Goal: Task Accomplishment & Management: Complete application form

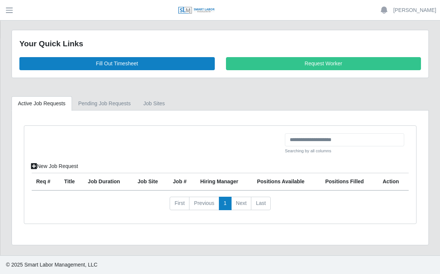
click at [126, 59] on link "Fill Out Timesheet" at bounding box center [117, 63] width 196 height 13
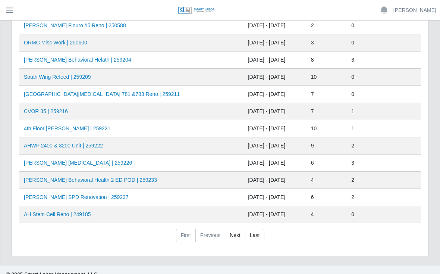
scroll to position [297, 0]
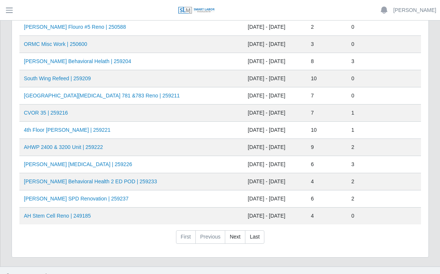
click at [85, 199] on link "AHO Sherman SPD Renovation | 259237" at bounding box center [76, 199] width 105 height 6
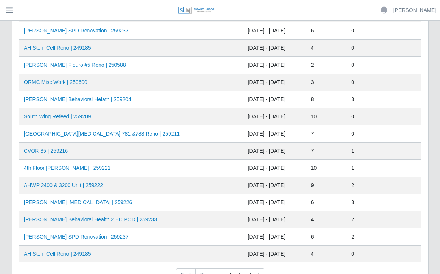
scroll to position [258, 0]
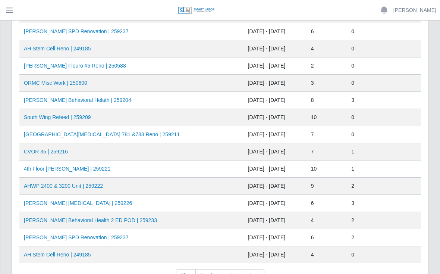
click at [84, 100] on link "AHO Behavioral Helath | 259204" at bounding box center [77, 100] width 107 height 6
click at [59, 205] on link "AHO Dialysis | 259226" at bounding box center [78, 203] width 108 height 6
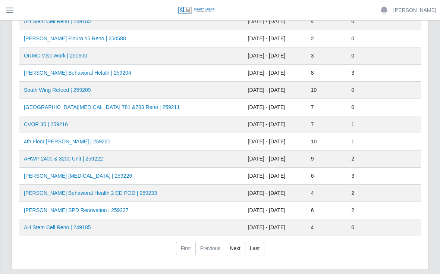
scroll to position [286, 0]
click at [205, 208] on td "AHO Sherman SPD Renovation | 259237" at bounding box center [131, 210] width 224 height 17
click at [181, 219] on td "AH Stem Cell Reno | 249185" at bounding box center [131, 227] width 224 height 17
click at [138, 212] on td "AHO Sherman SPD Renovation | 259237" at bounding box center [131, 210] width 224 height 17
click at [88, 207] on link "AHO Sherman SPD Renovation | 259237" at bounding box center [76, 210] width 105 height 6
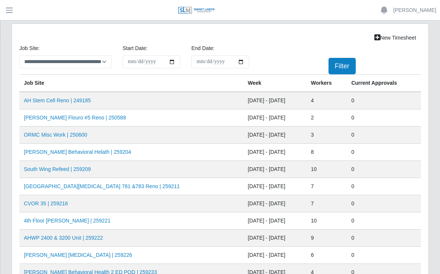
scroll to position [296, 0]
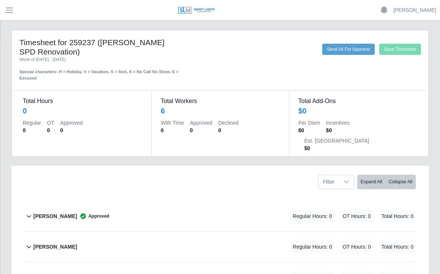
click at [54, 212] on b "[PERSON_NAME]" at bounding box center [55, 216] width 44 height 8
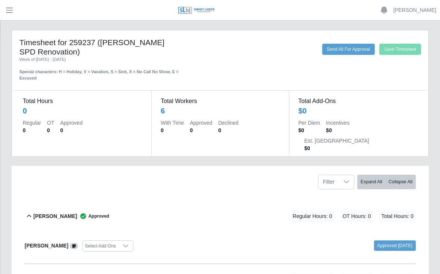
click at [190, 205] on div "Daniel Agredo-Moran Approved Regular Hours: 0 OT Hours: 0 Total Hours: 0" at bounding box center [224, 216] width 383 height 30
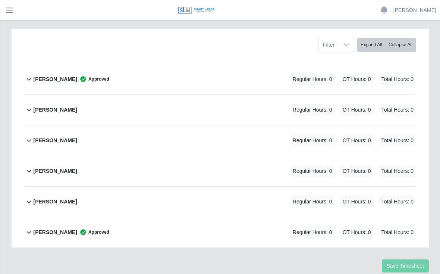
scroll to position [136, 0]
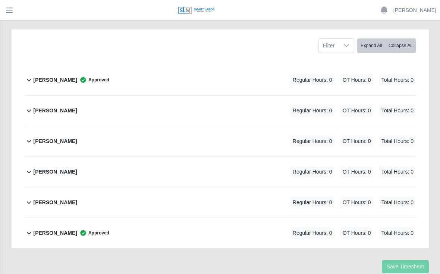
click at [56, 229] on b "[PERSON_NAME]" at bounding box center [55, 233] width 44 height 8
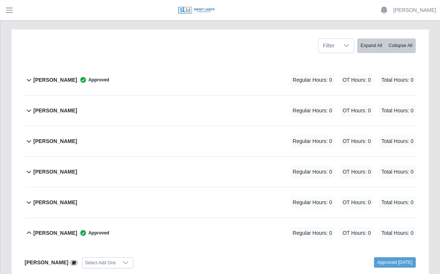
click at [95, 229] on span "Approved" at bounding box center [93, 232] width 32 height 7
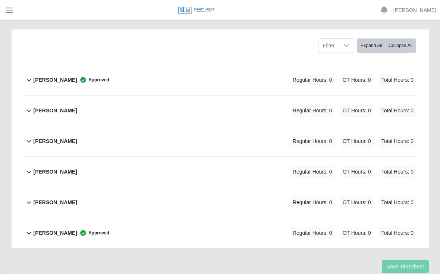
click at [337, 227] on div "Regular Hours: 0 OT Hours: 0 Total Hours: 0" at bounding box center [343, 233] width 146 height 12
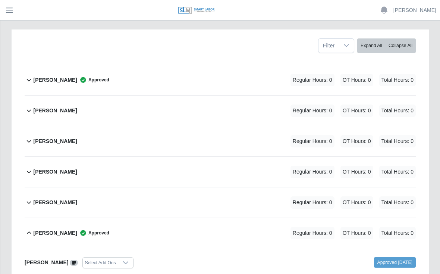
click at [311, 227] on span "Regular Hours: 0" at bounding box center [313, 233] width 44 height 12
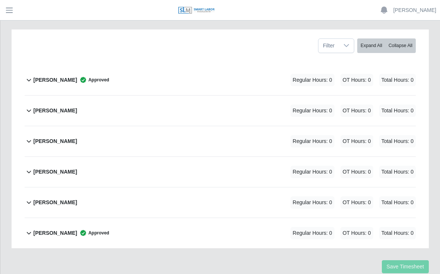
click at [68, 229] on b "Yobany Gonzalez" at bounding box center [55, 233] width 44 height 8
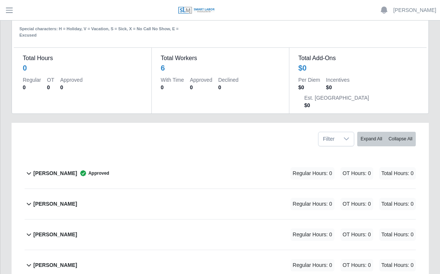
scroll to position [0, 0]
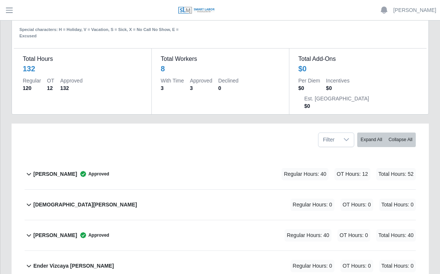
scroll to position [41, 0]
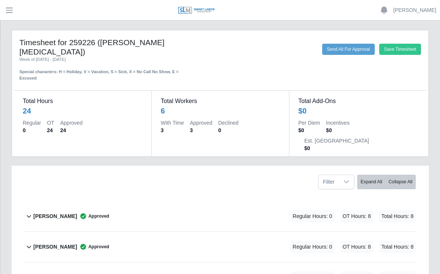
click at [134, 201] on div "[PERSON_NAME] Approved Regular Hours: 0 OT Hours: 8 Total Hours: 8" at bounding box center [224, 216] width 383 height 30
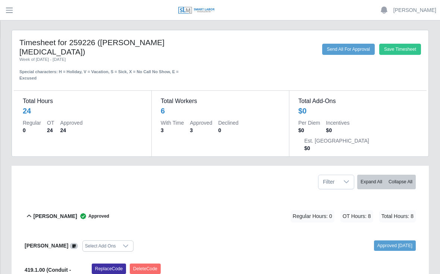
click at [141, 201] on div "[PERSON_NAME] Approved Regular Hours: 0 OT Hours: 8 Total Hours: 8" at bounding box center [224, 216] width 383 height 30
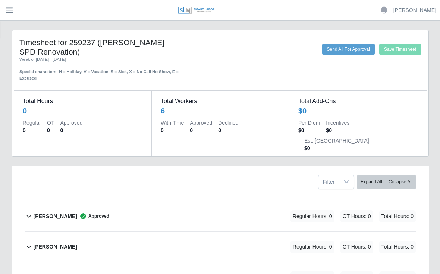
click at [171, 108] on dd "6" at bounding box center [220, 111] width 119 height 10
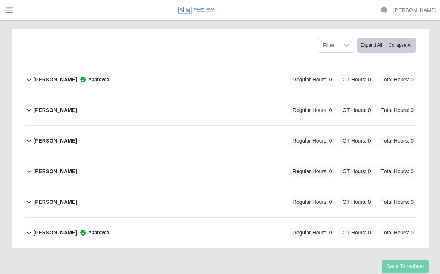
scroll to position [136, 0]
click at [166, 218] on div "Yobany Gonzalez Approved Regular Hours: 0 OT Hours: 0 Total Hours: 0" at bounding box center [224, 233] width 383 height 30
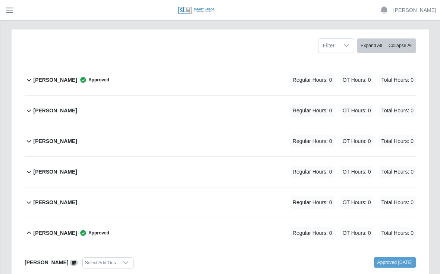
click at [381, 257] on link "Approved 10/07/2025" at bounding box center [395, 262] width 42 height 10
click at [379, 257] on link "Approved 10/07/2025" at bounding box center [395, 262] width 42 height 10
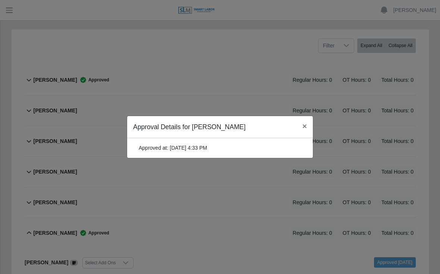
click at [303, 130] on span "×" at bounding box center [305, 126] width 4 height 9
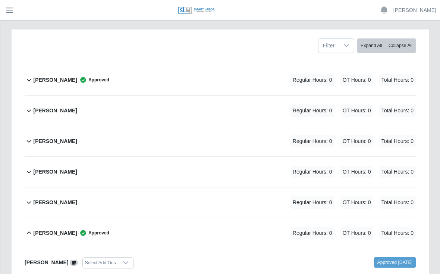
click at [75, 229] on b "Yobany Gonzalez" at bounding box center [55, 233] width 44 height 8
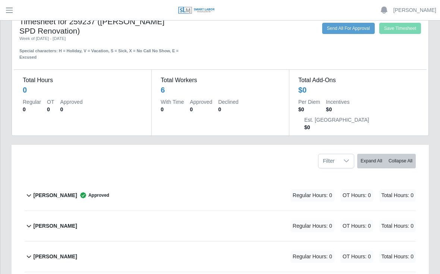
scroll to position [0, 0]
